Goal: Task Accomplishment & Management: Use online tool/utility

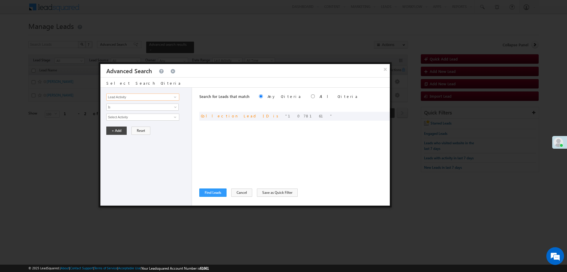
click at [166, 99] on input "Lead Activity" at bounding box center [142, 97] width 73 height 7
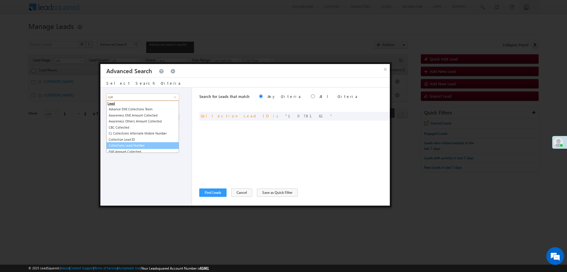
click at [138, 143] on link "Collections Lead Number" at bounding box center [142, 145] width 73 height 7
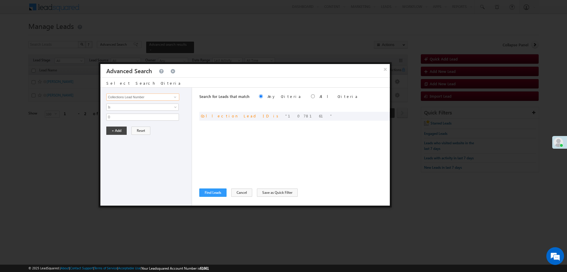
type input "Collections Lead Number"
click at [175, 98] on span at bounding box center [175, 97] width 5 height 5
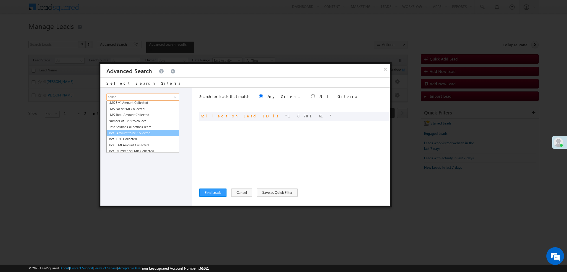
scroll to position [6, 0]
click at [142, 133] on link "Collection Lead ID" at bounding box center [142, 134] width 73 height 7
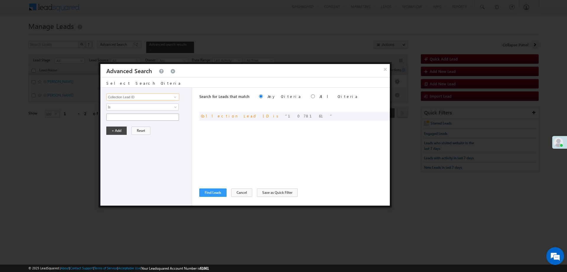
type input "Collection Lead ID"
click at [138, 119] on input "text" at bounding box center [142, 117] width 73 height 7
paste input "SME0081744"
type input "SME0081744"
click at [122, 130] on button "+ Add" at bounding box center [116, 131] width 20 height 8
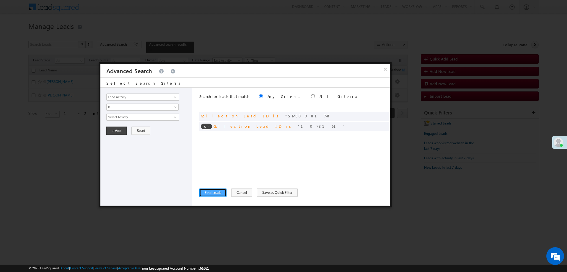
click at [217, 195] on button "Find Leads" at bounding box center [212, 193] width 27 height 8
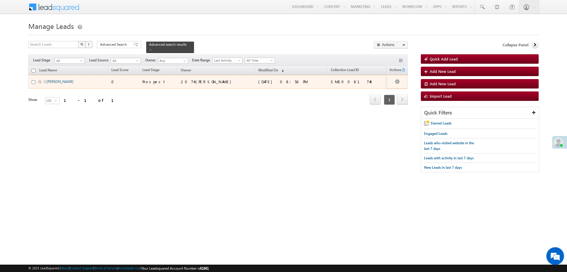
drag, startPoint x: 67, startPoint y: 75, endPoint x: 56, endPoint y: 79, distance: 11.7
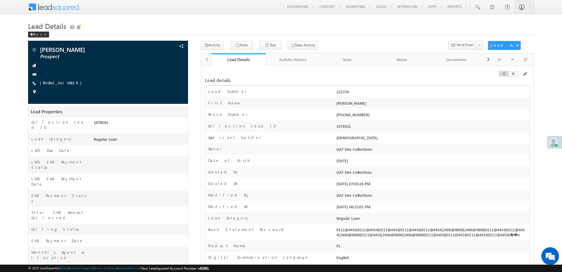
scroll to position [213, 0]
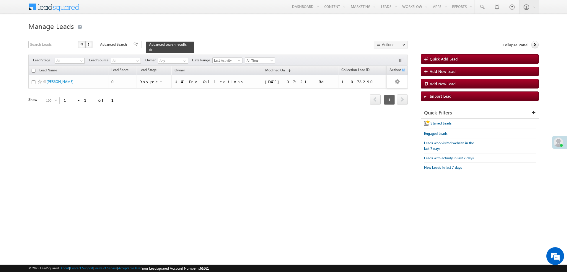
click at [152, 48] on span at bounding box center [150, 49] width 3 height 3
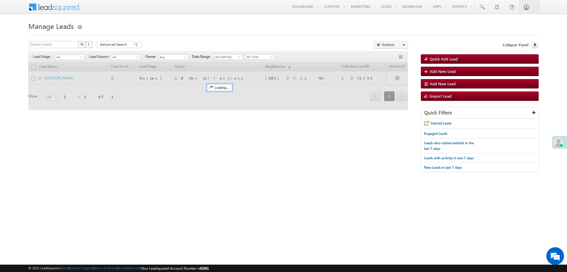
click at [115, 51] on div "Filters Lead Stage All All Lead Source All All Owner Any Any Date Range Go maxd…" at bounding box center [217, 56] width 379 height 11
click at [120, 47] on span "Advanced Search" at bounding box center [114, 44] width 29 height 5
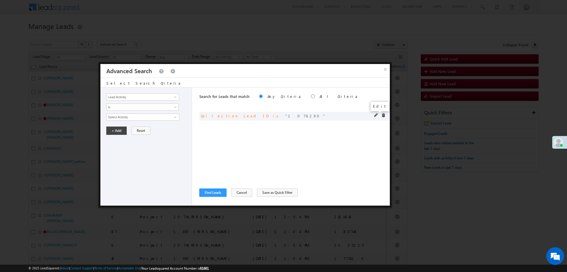
click at [378, 115] on span at bounding box center [376, 115] width 4 height 4
click at [175, 120] on input "1078290" at bounding box center [142, 117] width 73 height 7
paste input "SME0082783"
type input "SME0082783"
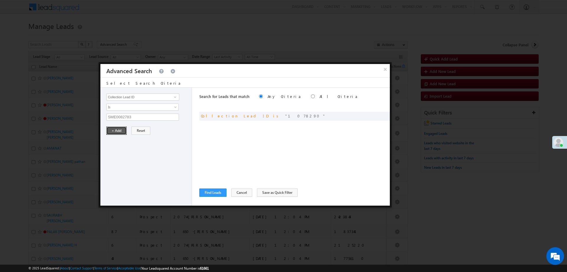
click at [120, 131] on button "+ Add" at bounding box center [116, 131] width 20 height 8
click at [214, 190] on button "Find Leads" at bounding box center [212, 193] width 27 height 8
